Goal: Task Accomplishment & Management: Manage account settings

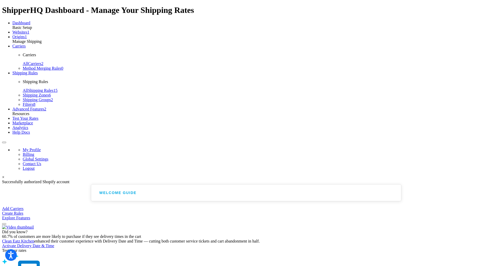
click at [38, 75] on link "Shipping Rules" at bounding box center [24, 73] width 25 height 4
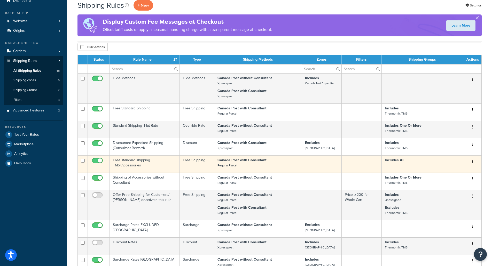
scroll to position [52, 0]
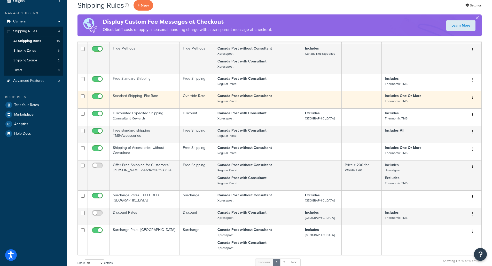
click at [161, 99] on td "Standard Shipping- Flat Rate" at bounding box center [145, 99] width 70 height 17
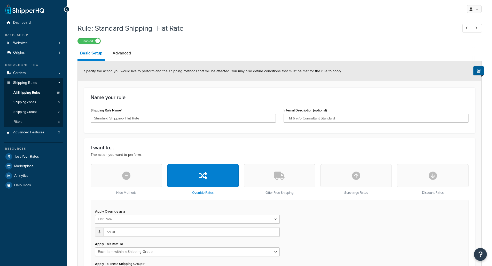
select select "ITEM"
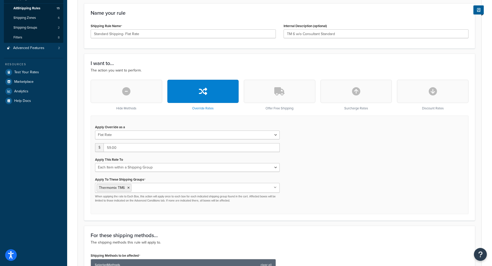
scroll to position [103, 0]
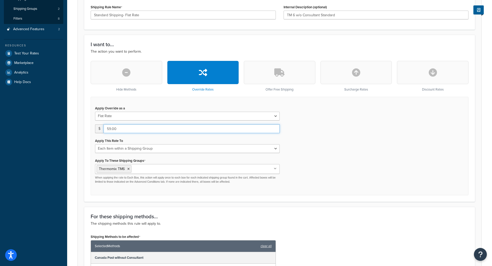
click at [109, 130] on input "59.00" at bounding box center [192, 128] width 176 height 9
type input "69.00"
click at [394, 133] on div "Apply Override as a Flat Rate Percentage Flat Rate & Percentage $ 69.00 Apply T…" at bounding box center [280, 146] width 378 height 99
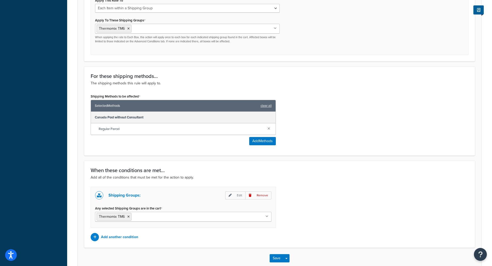
scroll to position [273, 0]
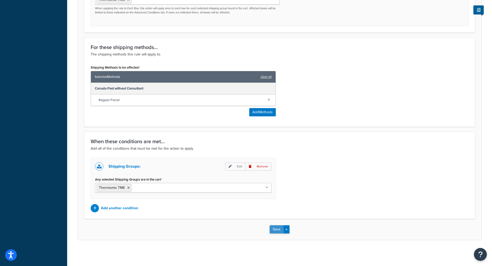
click at [281, 232] on button "Save" at bounding box center [277, 229] width 14 height 8
